Goal: Transaction & Acquisition: Download file/media

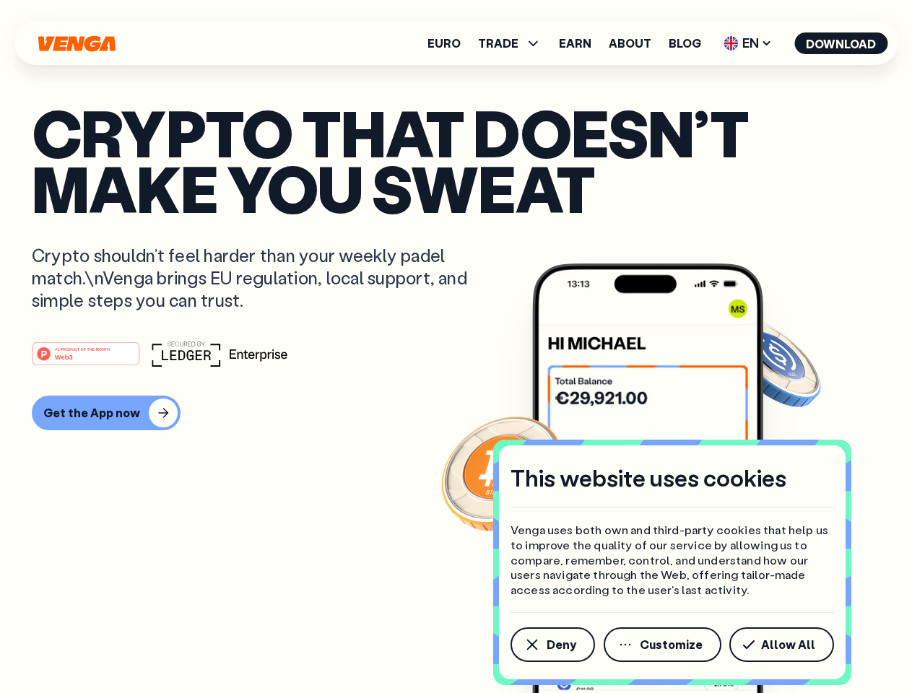
click at [456, 346] on div "#1 PRODUCT OF THE MONTH Web3" at bounding box center [456, 354] width 848 height 26
click at [552, 645] on span "Deny" at bounding box center [561, 645] width 30 height 12
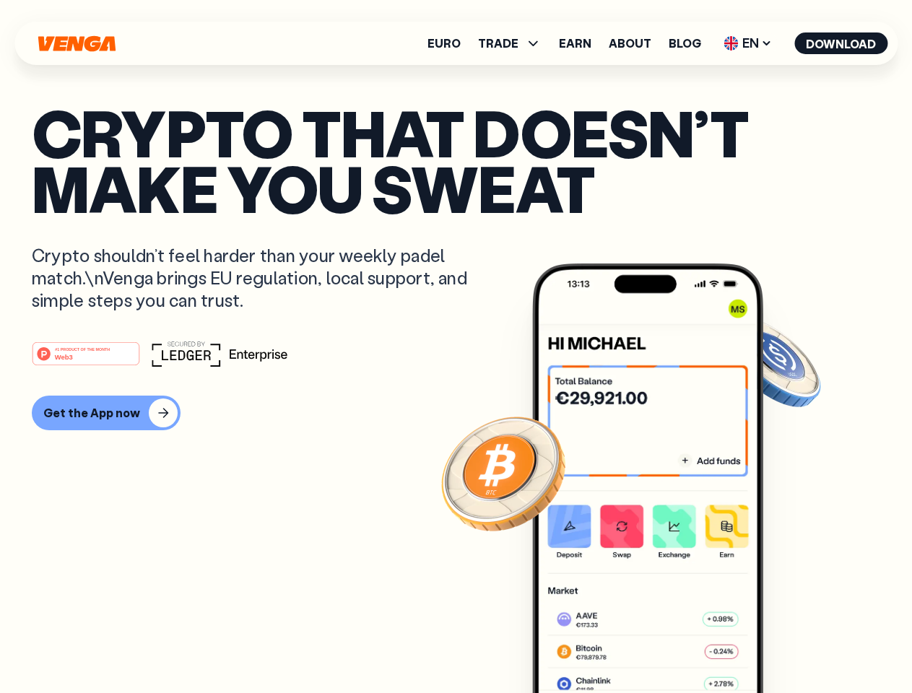
click at [663, 645] on img at bounding box center [647, 505] width 231 height 484
click at [784, 645] on article "Crypto that doesn’t make you sweat Crypto shouldn’t feel harder than your weekl…" at bounding box center [456, 375] width 848 height 541
click at [514, 43] on span "TRADE" at bounding box center [498, 44] width 40 height 12
click at [748, 43] on span "EN" at bounding box center [747, 43] width 58 height 23
click at [841, 43] on button "Download" at bounding box center [840, 43] width 93 height 22
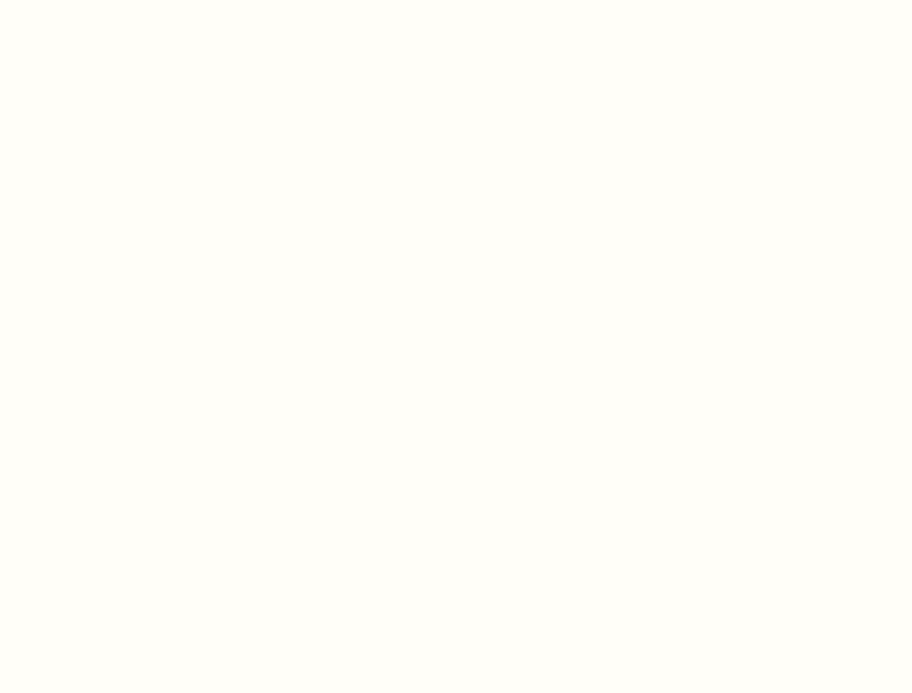
click at [456, 0] on html "This website uses cookies Venga uses both own and third-party cookies that help…" at bounding box center [456, 0] width 912 height 0
click at [104, 0] on html "This website uses cookies Venga uses both own and third-party cookies that help…" at bounding box center [456, 0] width 912 height 0
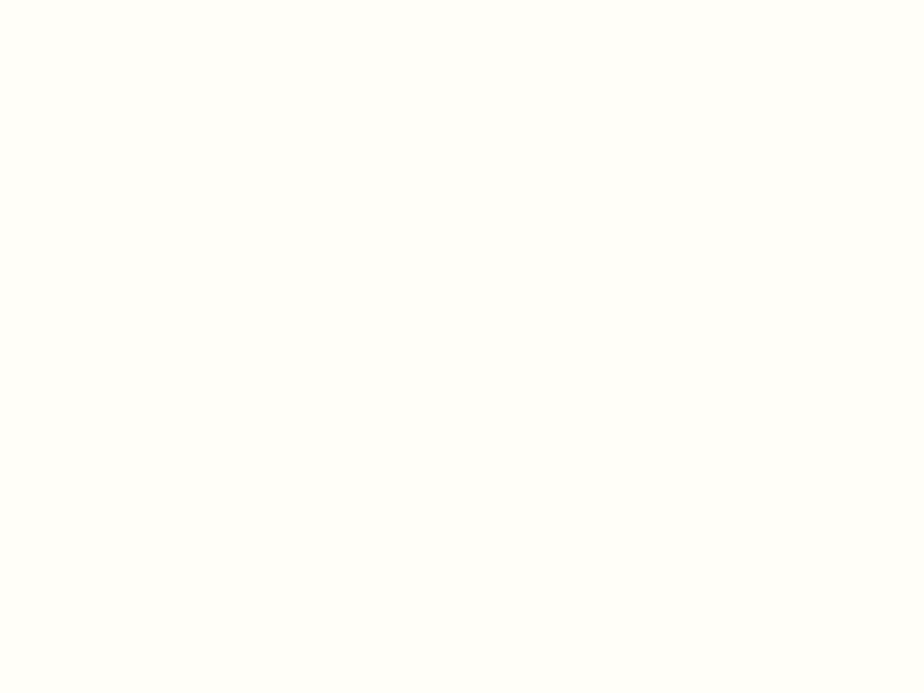
click at [88, 0] on html "This website uses cookies Venga uses both own and third-party cookies that help…" at bounding box center [462, 0] width 924 height 0
